Goal: Task Accomplishment & Management: Manage account settings

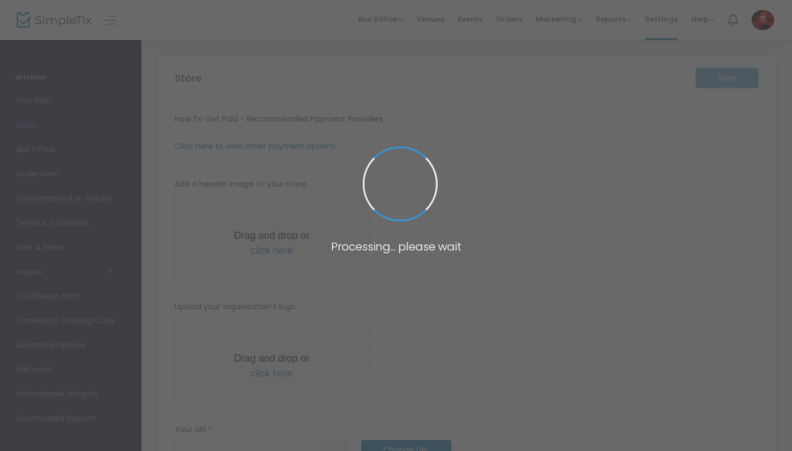
type input "[URL]"
type input "30"
type input "T4T Take Over"
type input "2247300239"
type input "[EMAIL_ADDRESS][DOMAIN_NAME]"
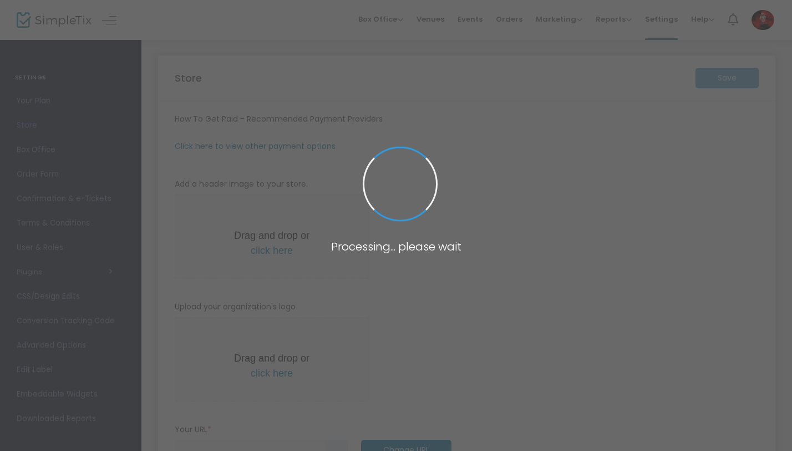
type input "[DOMAIN_NAME]"
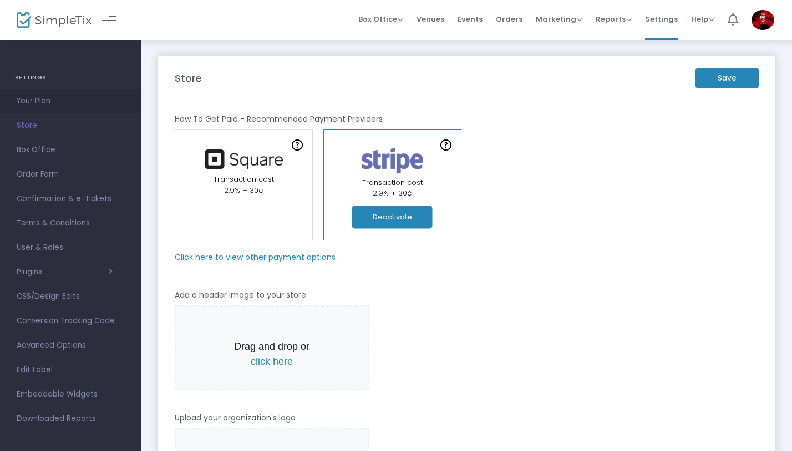
drag, startPoint x: 48, startPoint y: 103, endPoint x: 54, endPoint y: 102, distance: 5.6
click at [54, 102] on span "Your Plan" at bounding box center [71, 101] width 108 height 14
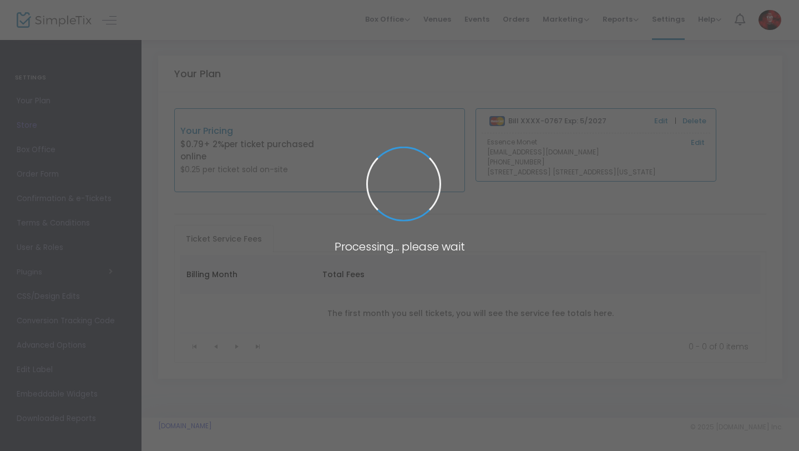
click at [473, 18] on span at bounding box center [399, 225] width 799 height 451
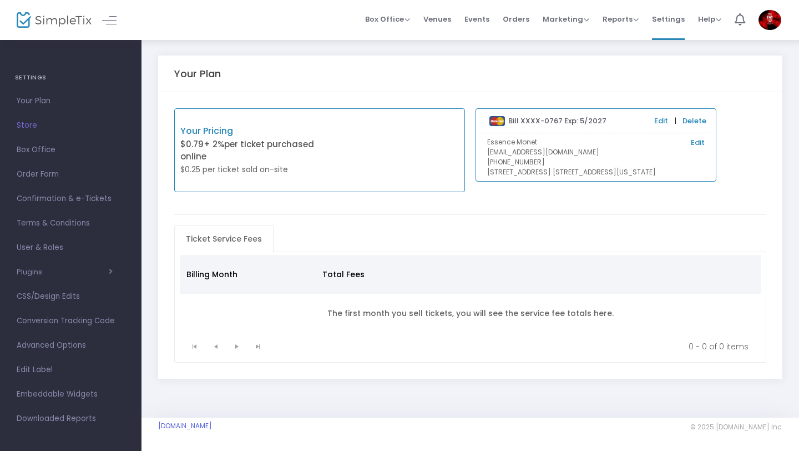
click at [473, 18] on span "Events" at bounding box center [476, 19] width 25 height 28
